Goal: Navigation & Orientation: Find specific page/section

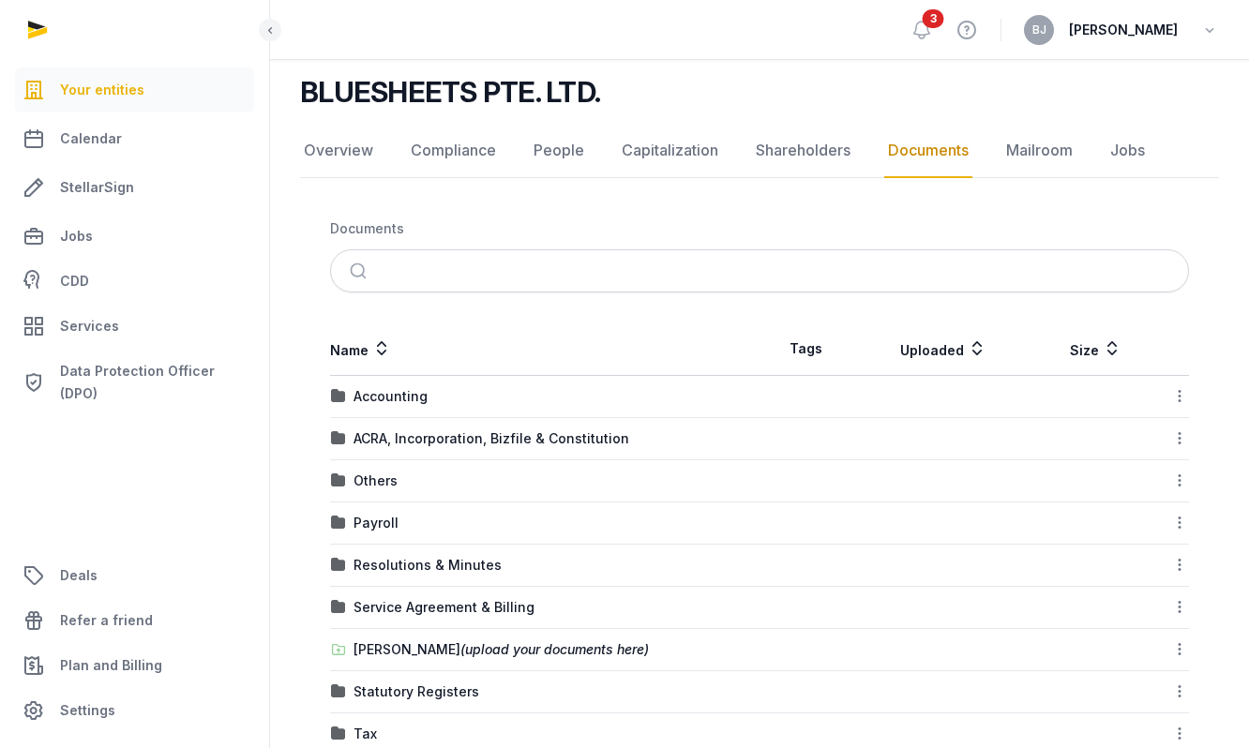
scroll to position [176, 0]
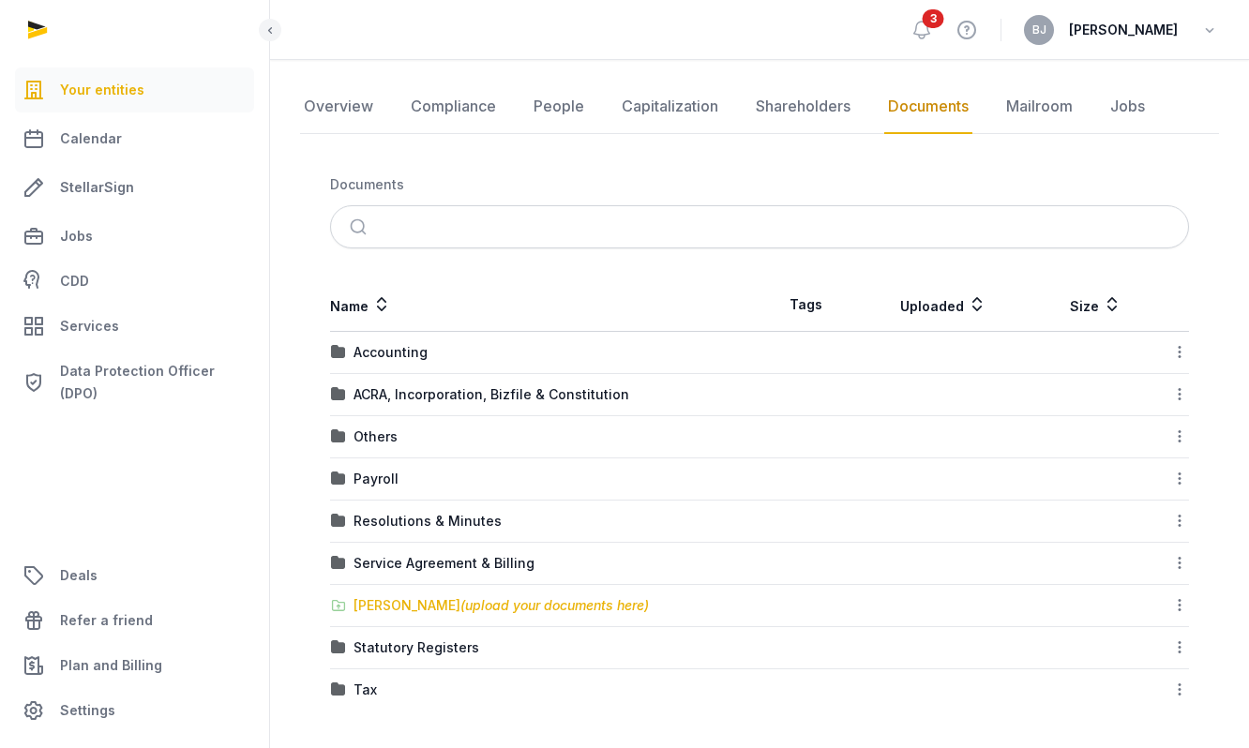
click at [441, 603] on div "[PERSON_NAME] (upload your documents here)" at bounding box center [501, 605] width 295 height 19
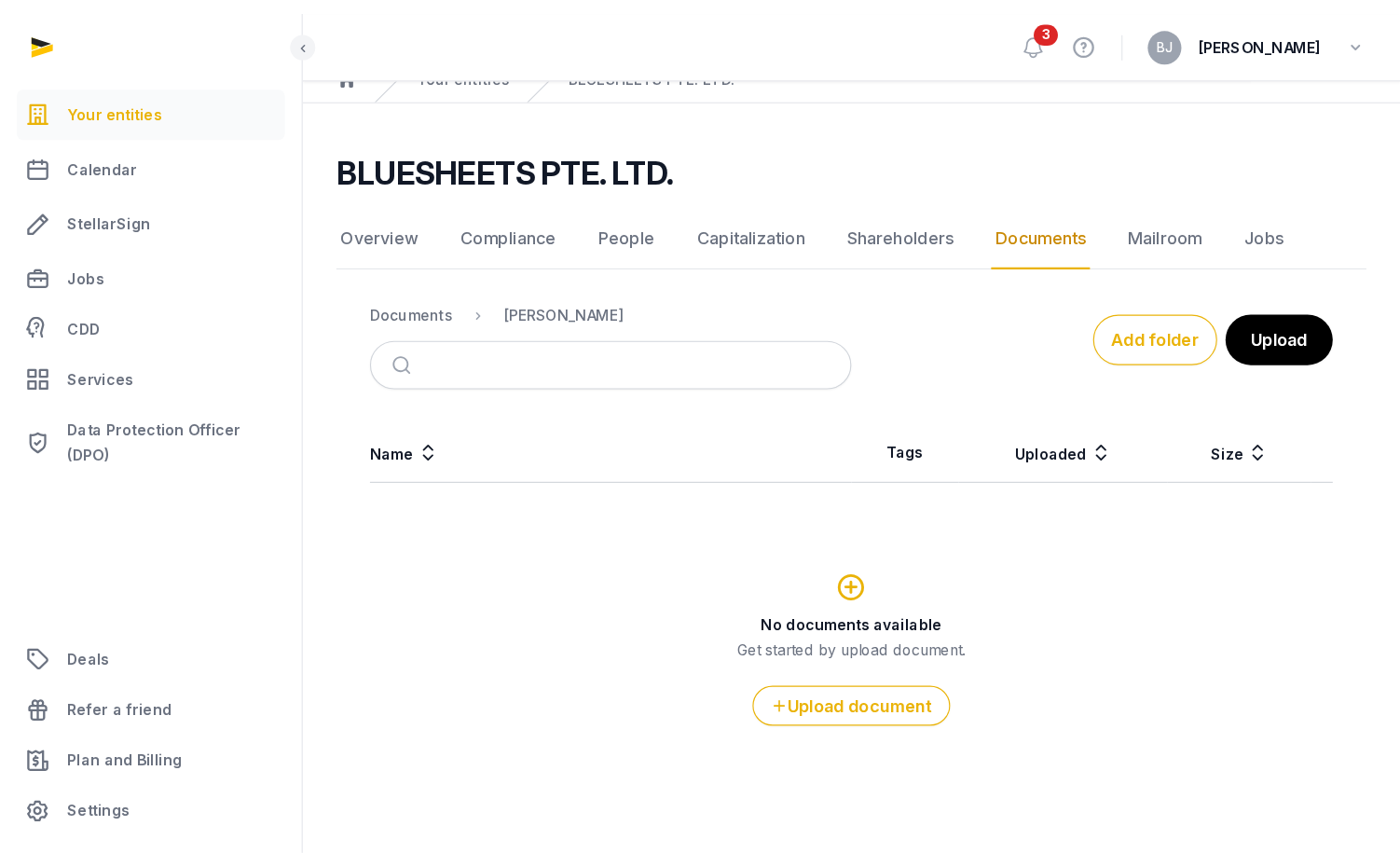
scroll to position [0, 0]
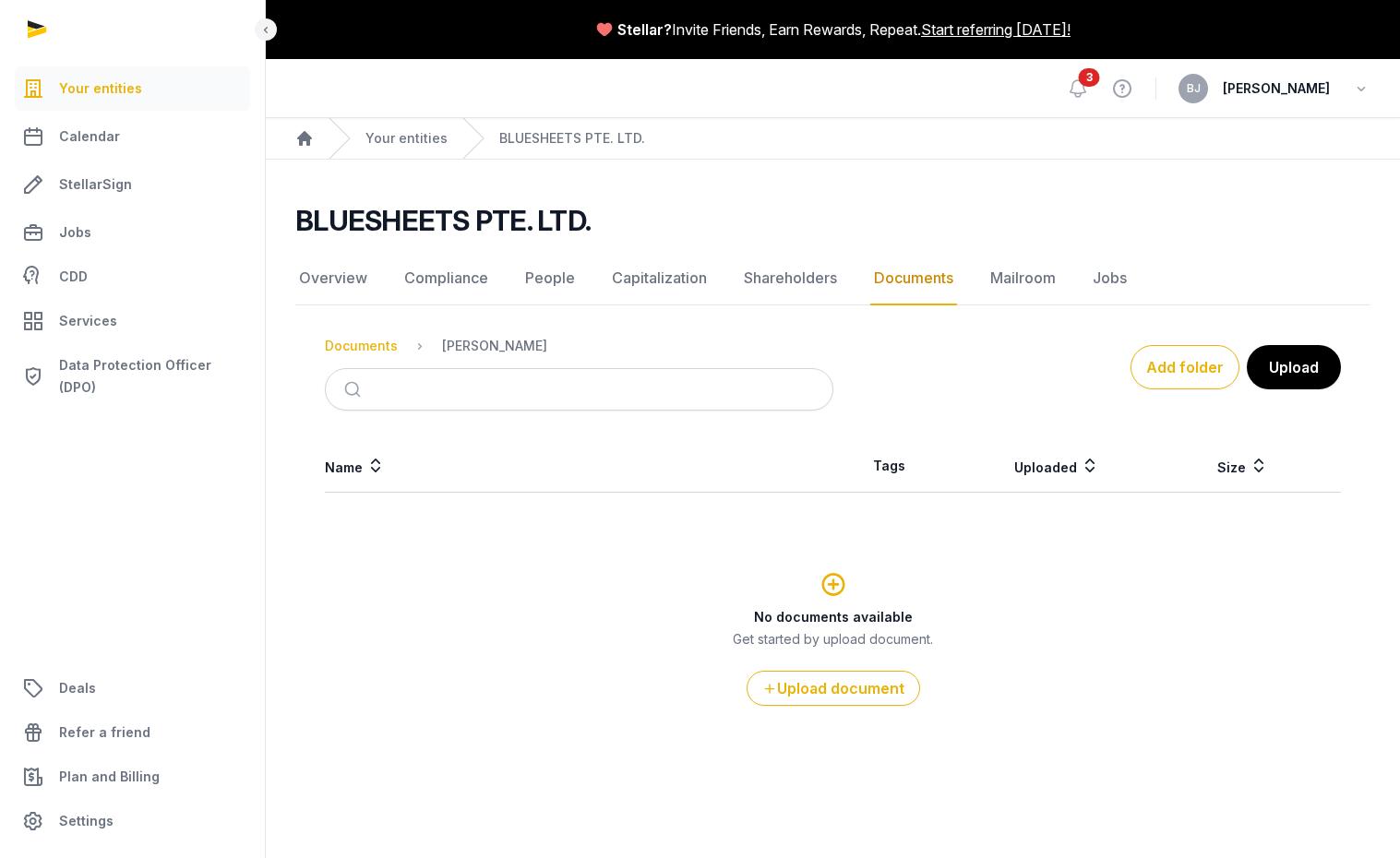
click at [365, 346] on div "Documents" at bounding box center [361, 345] width 73 height 19
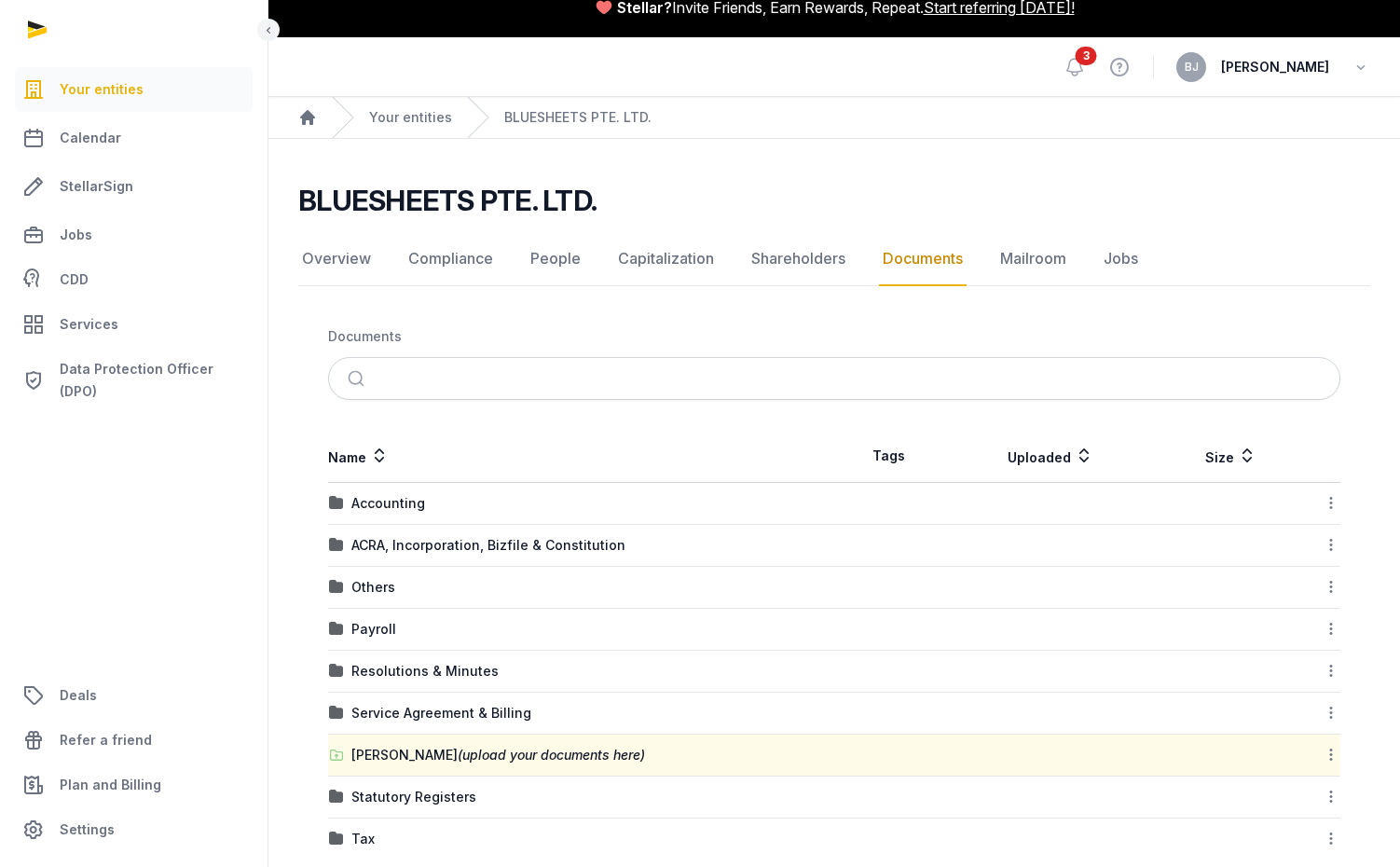
scroll to position [53, 0]
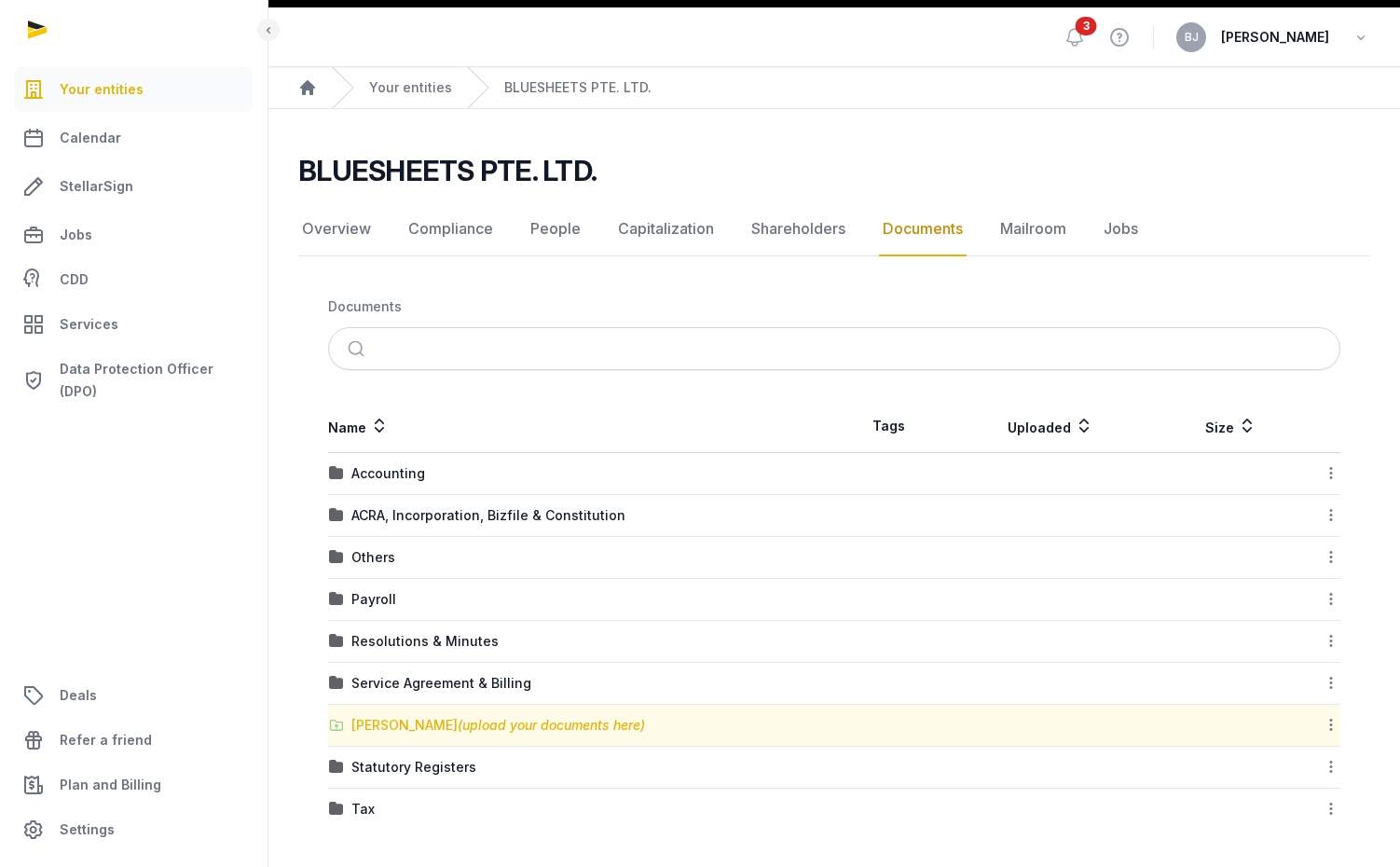
click at [422, 731] on div "[PERSON_NAME] (upload your documents here)" at bounding box center [498, 725] width 293 height 19
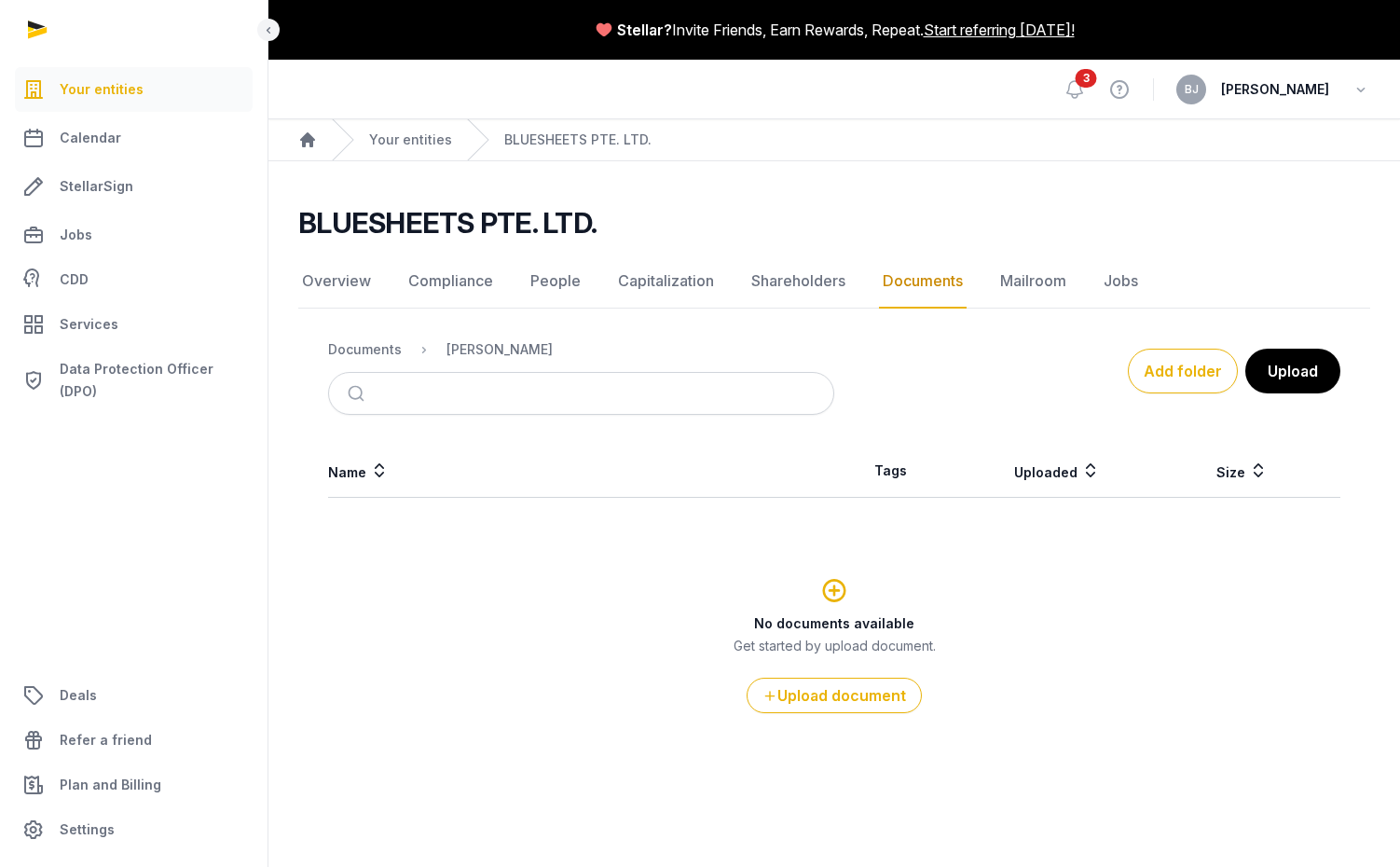
scroll to position [0, 0]
click at [393, 140] on link "Your entities" at bounding box center [410, 139] width 83 height 19
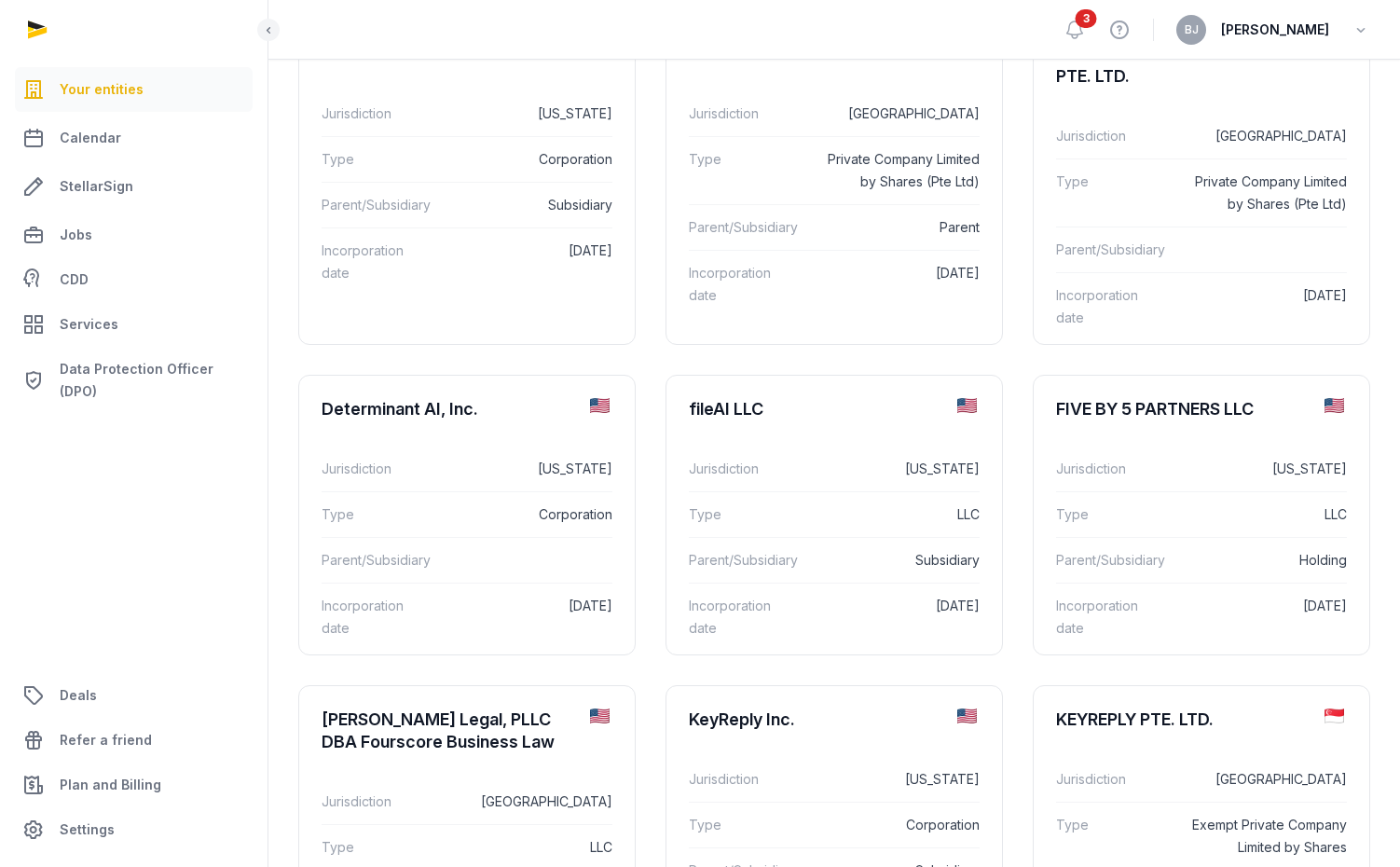
scroll to position [582, 0]
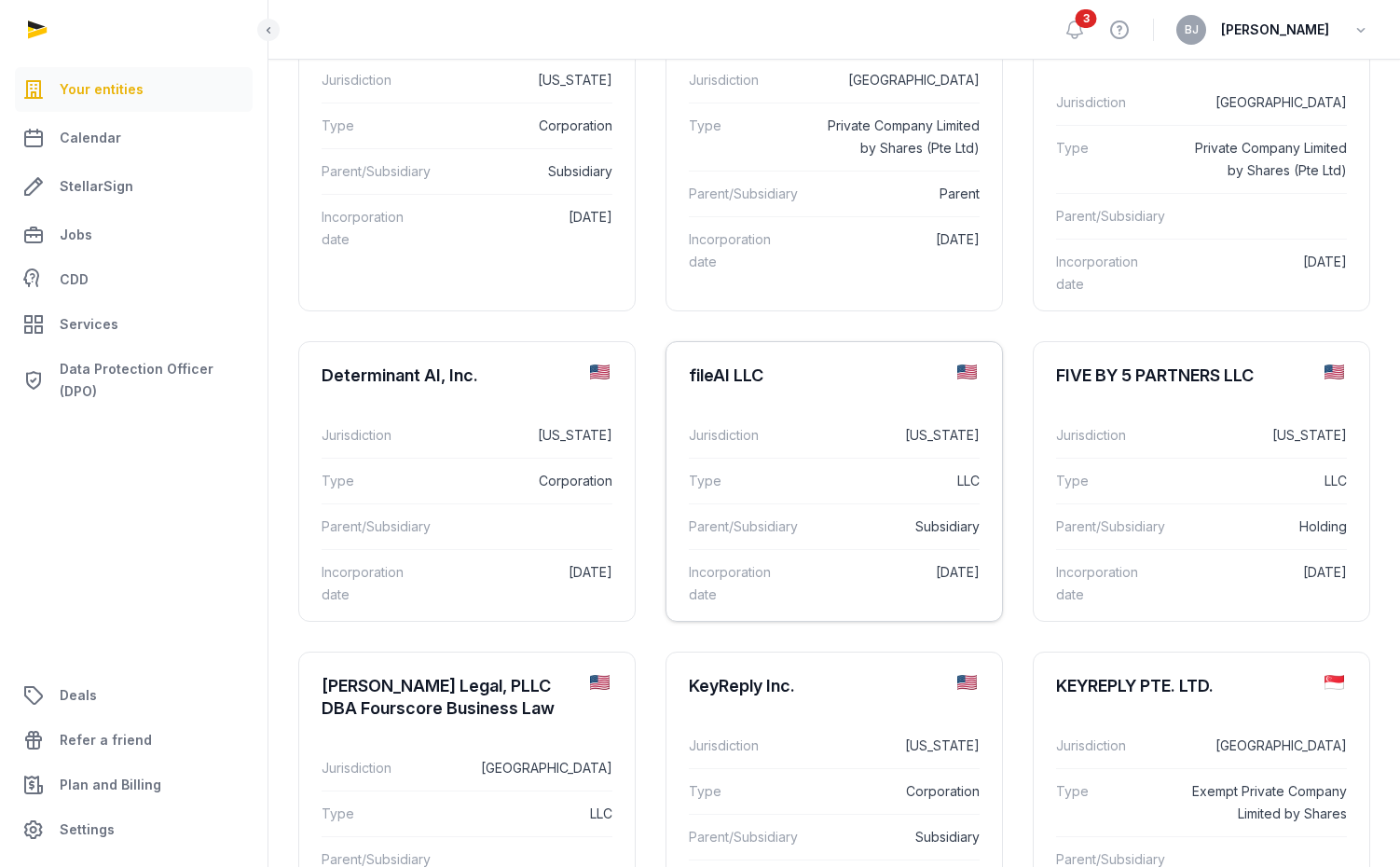
click at [779, 455] on div "Jurisdiction [US_STATE]" at bounding box center [834, 434] width 291 height 45
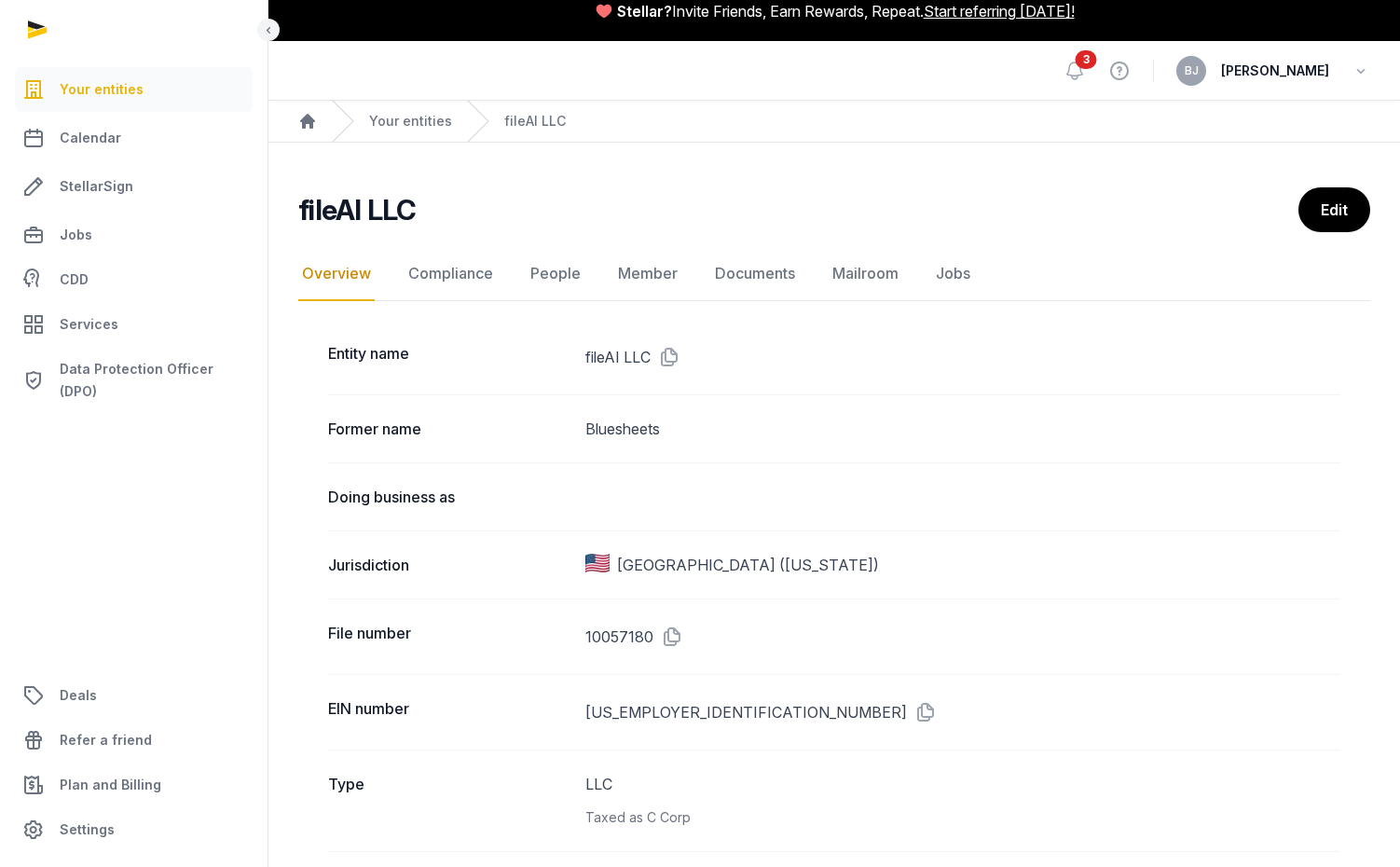
scroll to position [25, 0]
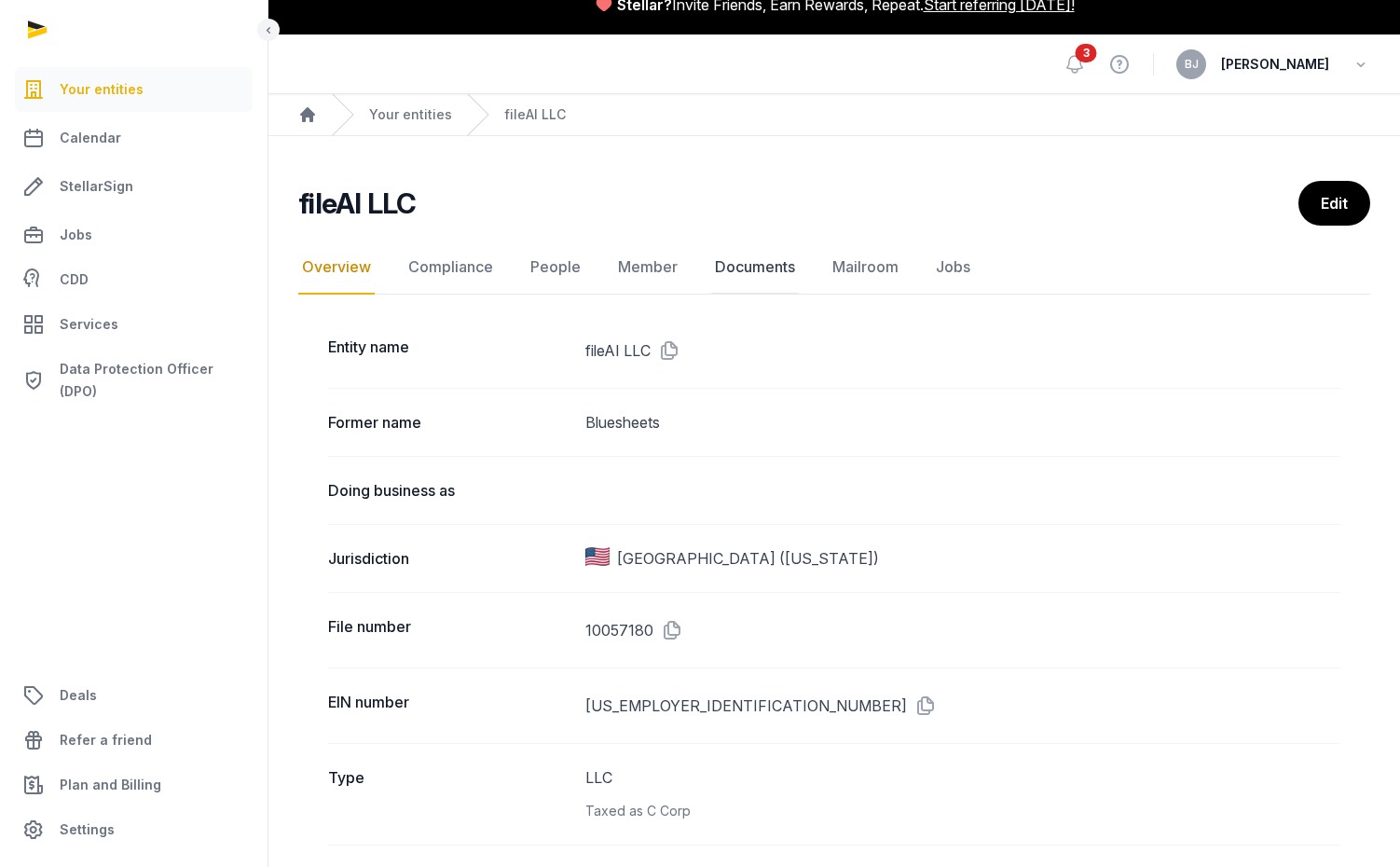
click at [765, 277] on link "Documents" at bounding box center [755, 267] width 88 height 54
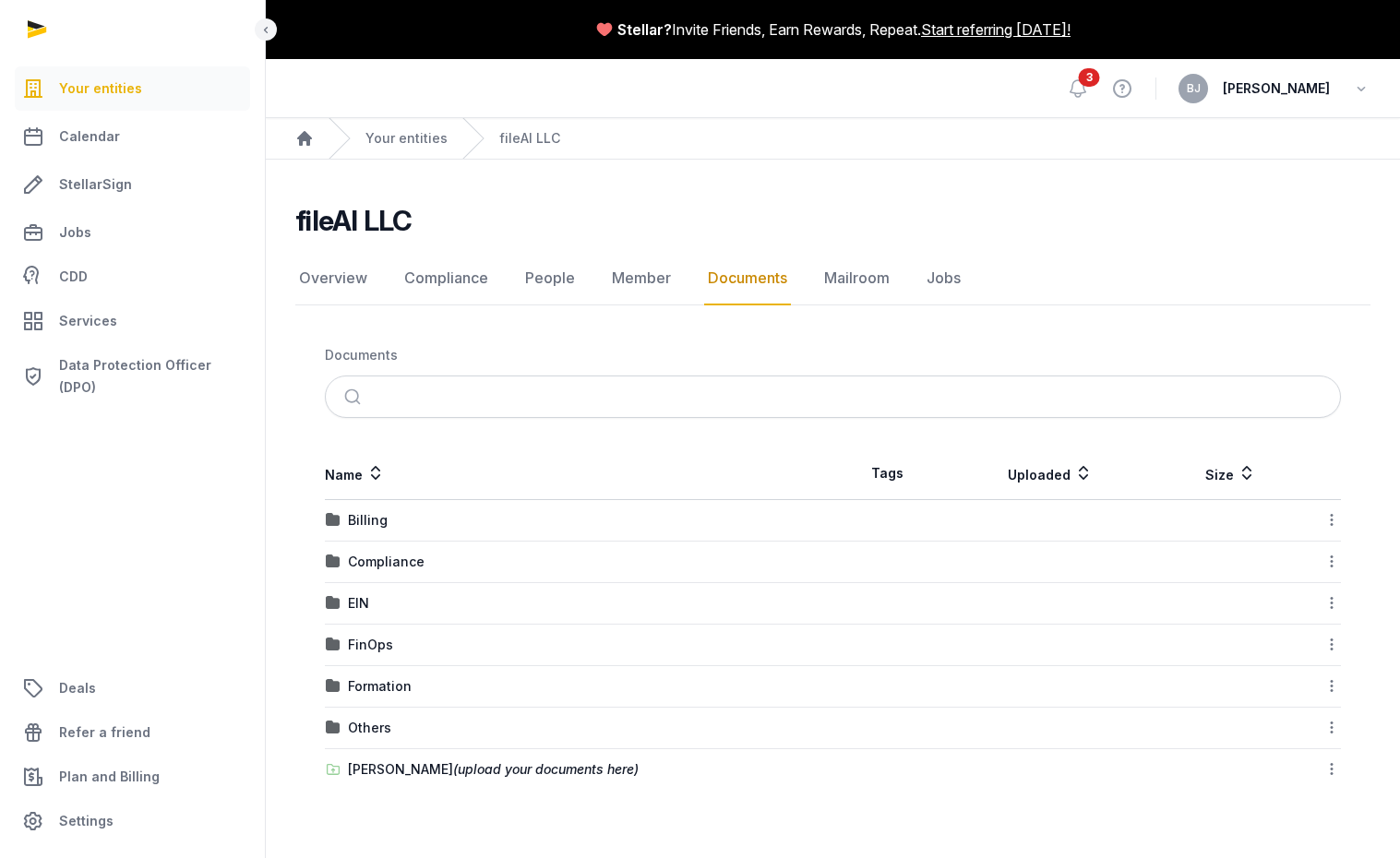
click at [400, 735] on div "[PERSON_NAME] (upload your documents here)" at bounding box center [493, 769] width 290 height 19
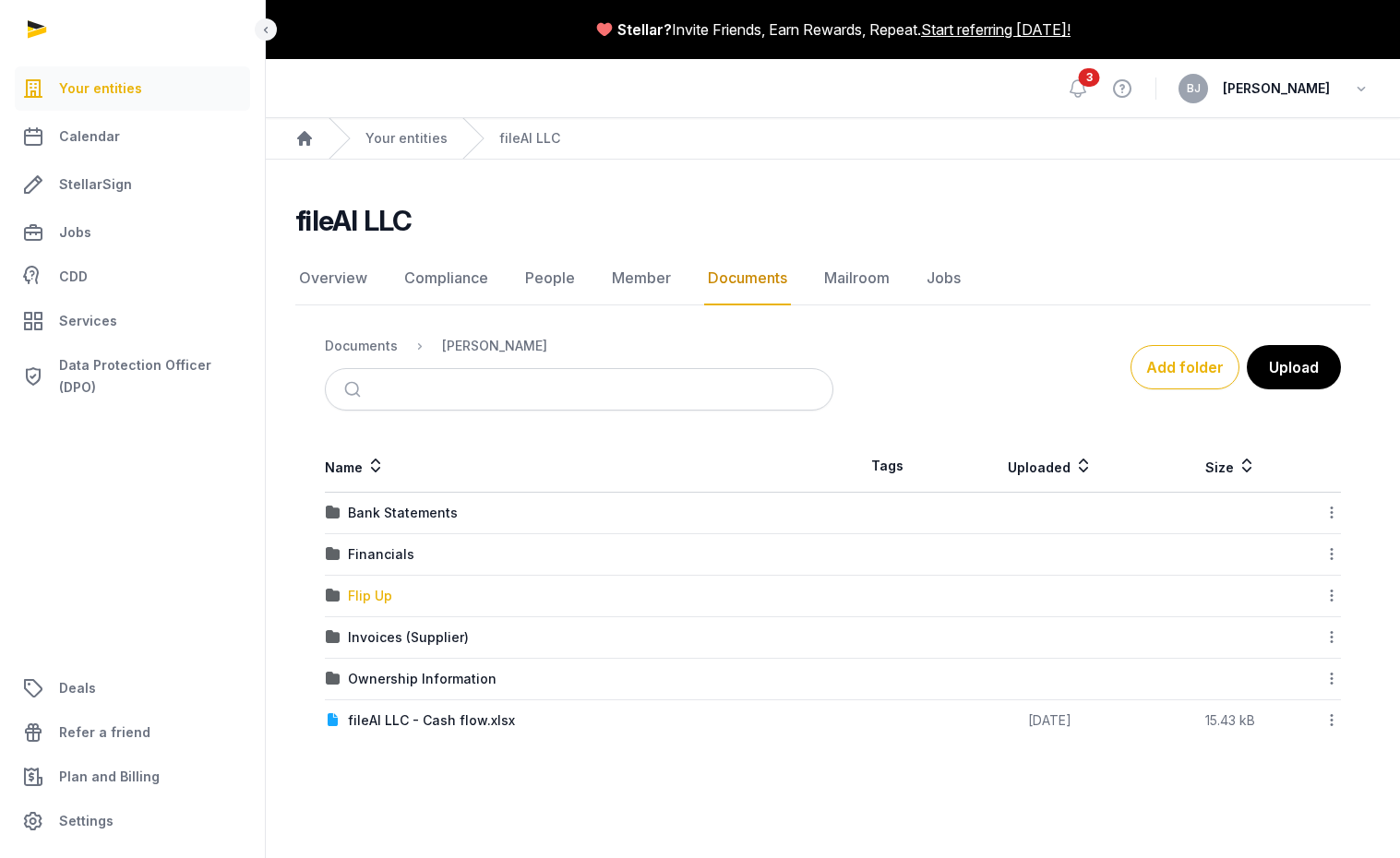
click at [363, 599] on div "Flip Up" at bounding box center [370, 595] width 44 height 19
